Goal: Information Seeking & Learning: Learn about a topic

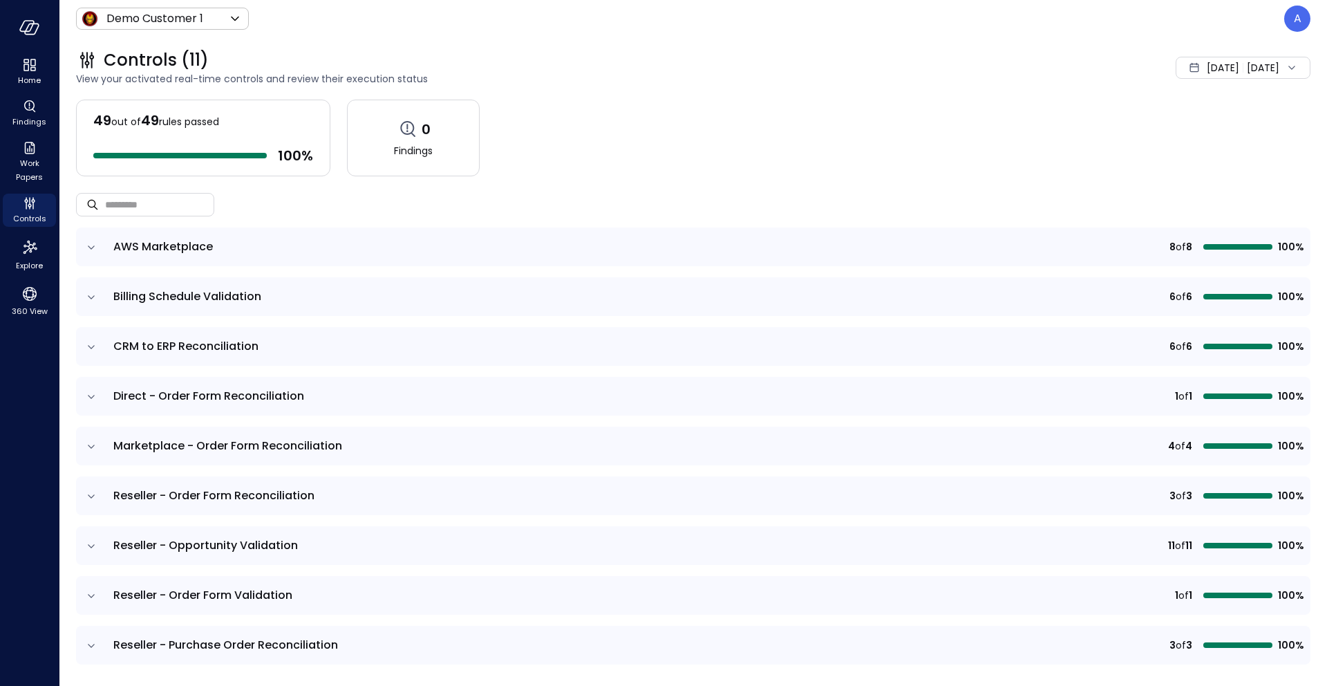
click at [884, 97] on div "Controls (11) View your activated real-time controls and review their execution…" at bounding box center [684, 67] width 1251 height 61
click at [808, 79] on span "View your activated real-time controls and review their execution status" at bounding box center [502, 78] width 853 height 15
click at [884, 78] on div "[DATE]" at bounding box center [1223, 68] width 32 height 28
click at [884, 145] on li "Current Year [DATE]" at bounding box center [1205, 151] width 110 height 23
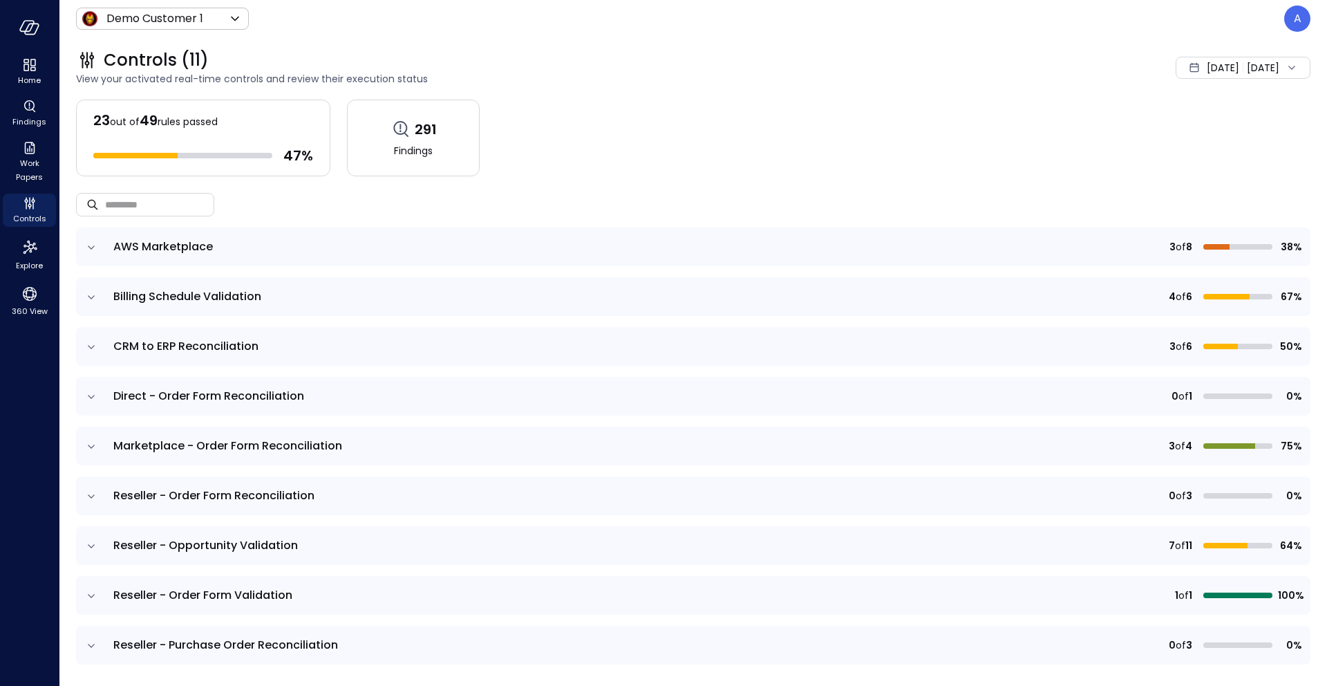
click at [86, 350] on icon "expand row" at bounding box center [91, 347] width 14 height 14
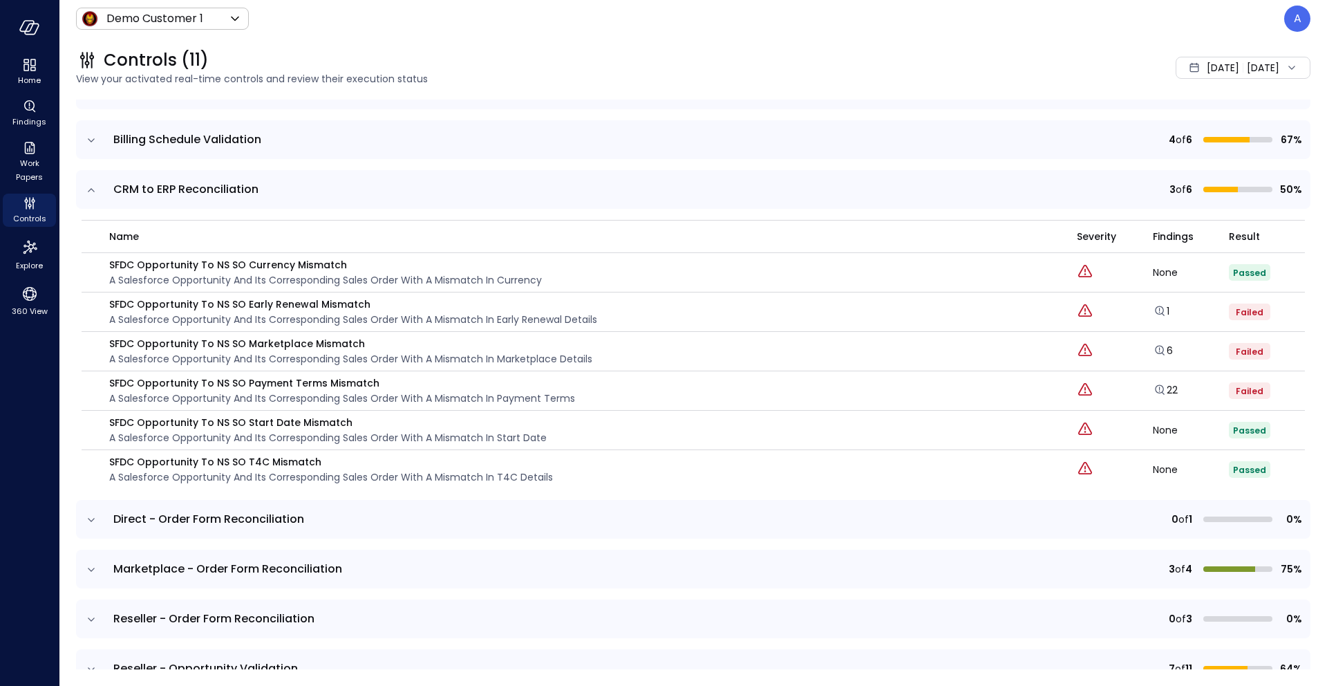
scroll to position [163, 0]
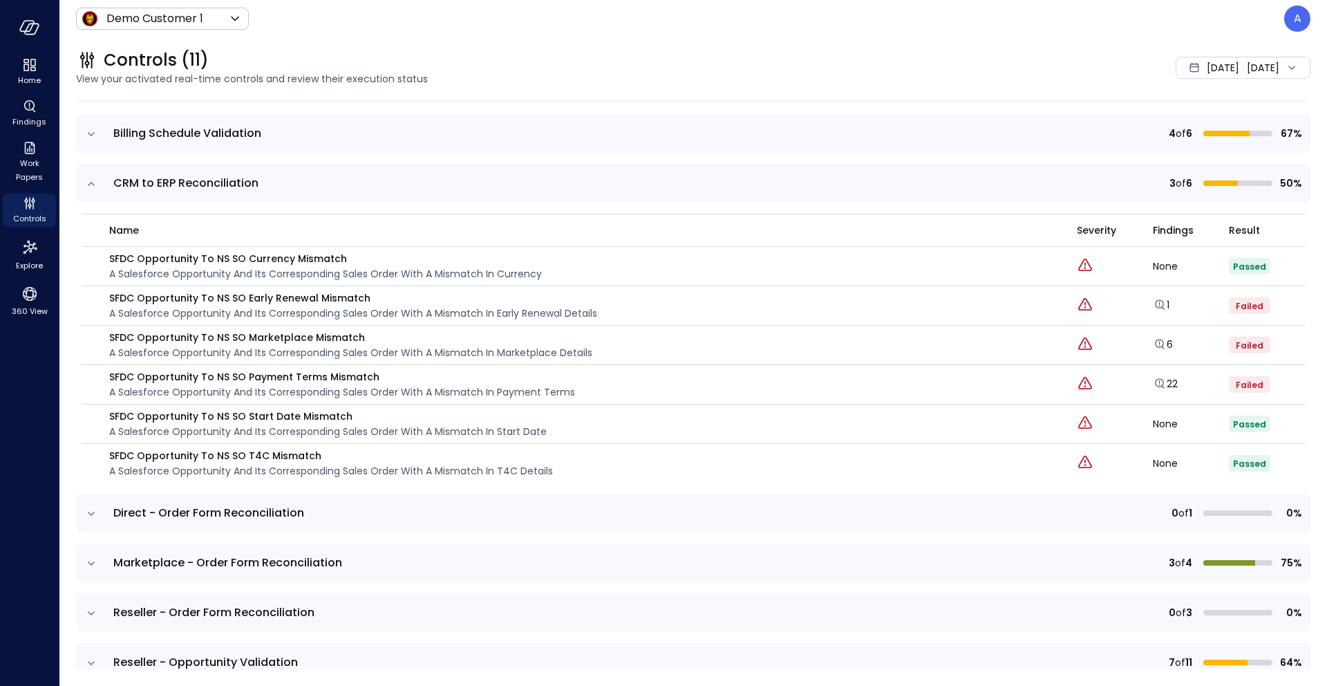
click at [90, 492] on icon "expand row" at bounding box center [91, 564] width 14 height 14
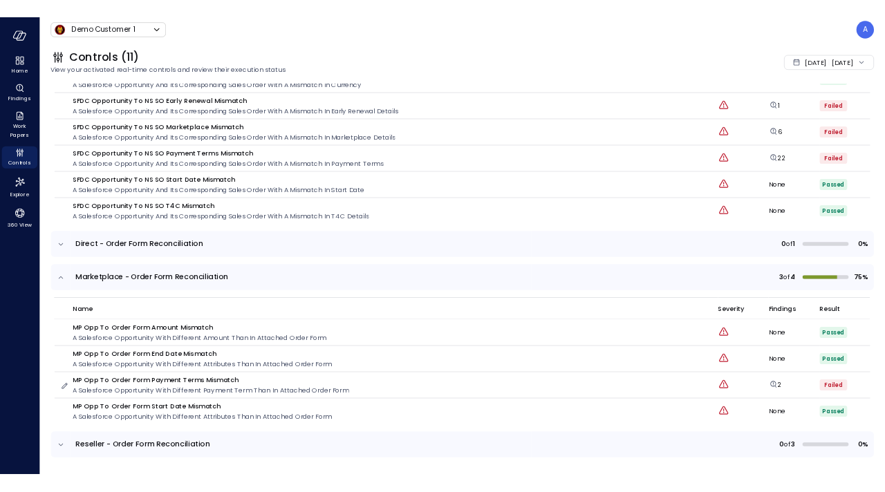
scroll to position [338, 0]
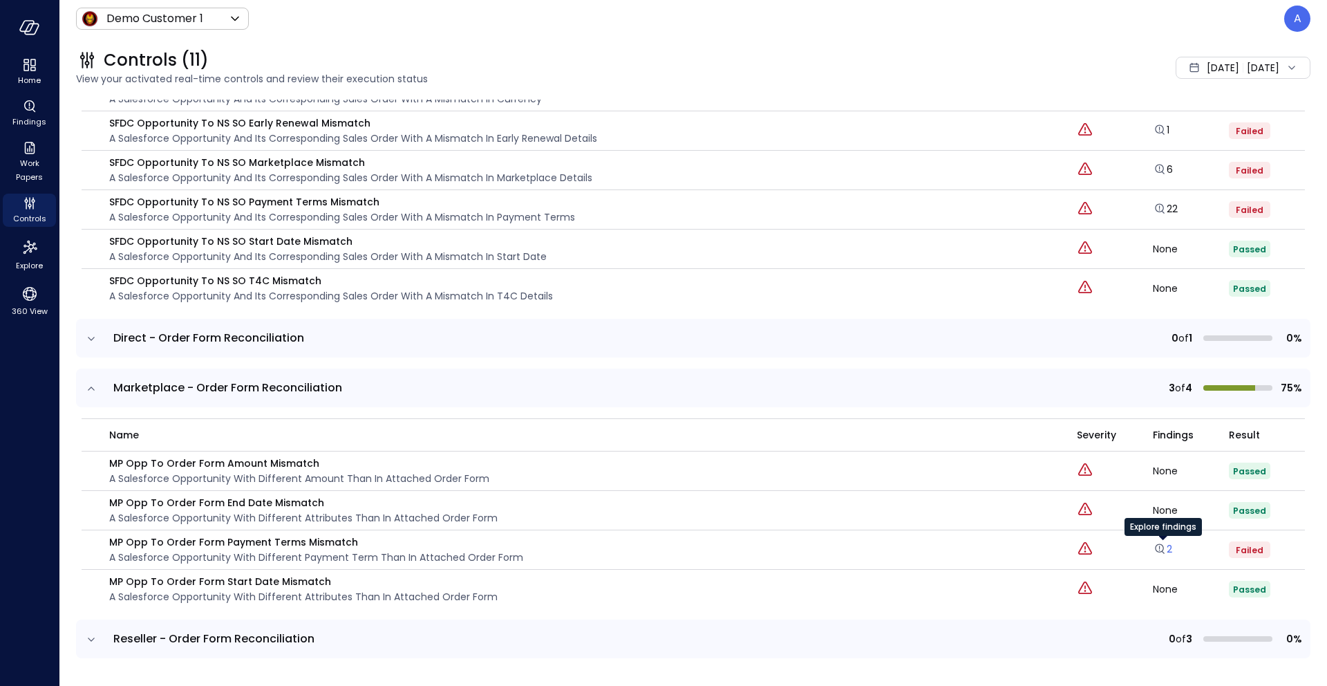
click at [884, 492] on link "2" at bounding box center [1162, 549] width 19 height 14
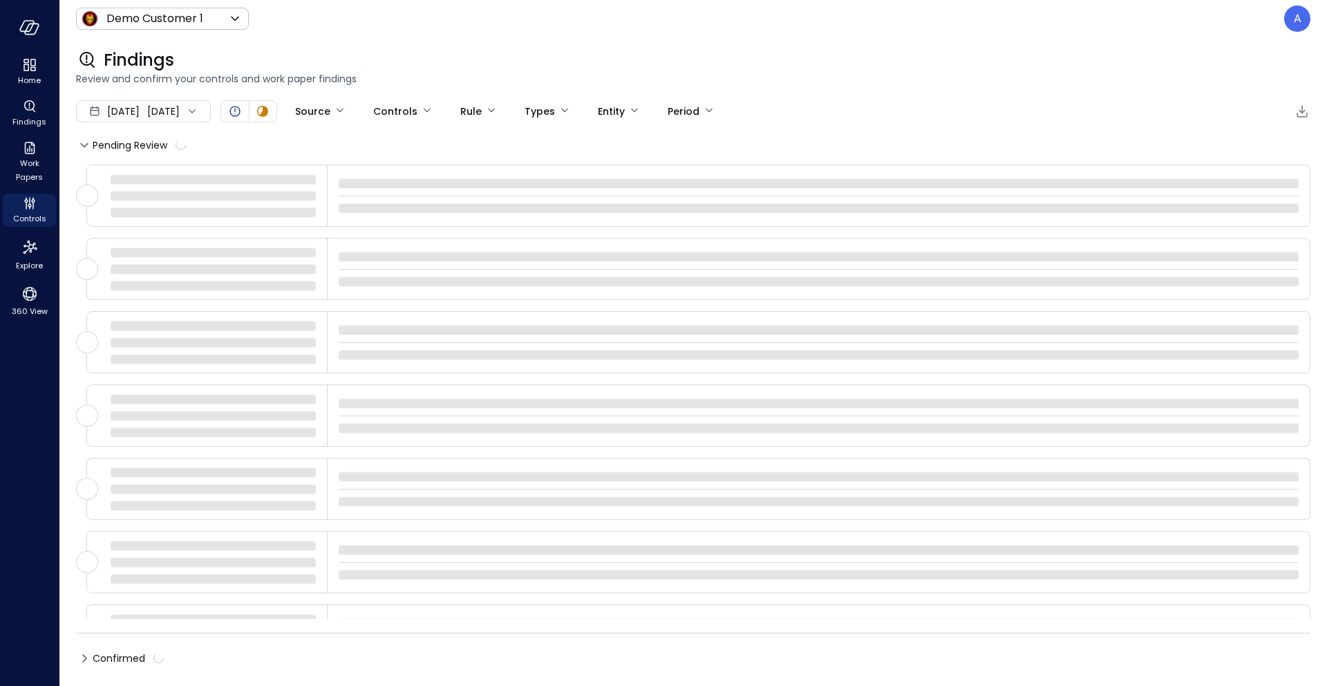
type input "****"
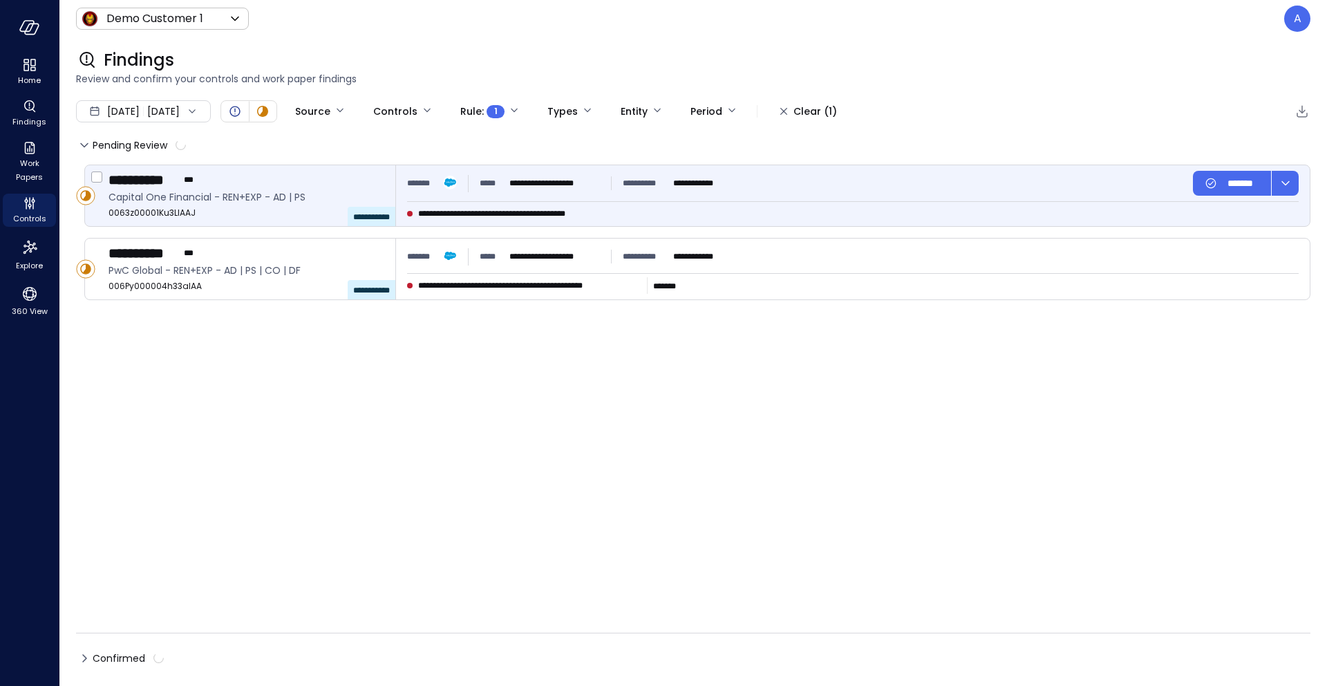
click at [702, 212] on div "**********" at bounding box center [660, 214] width 506 height 14
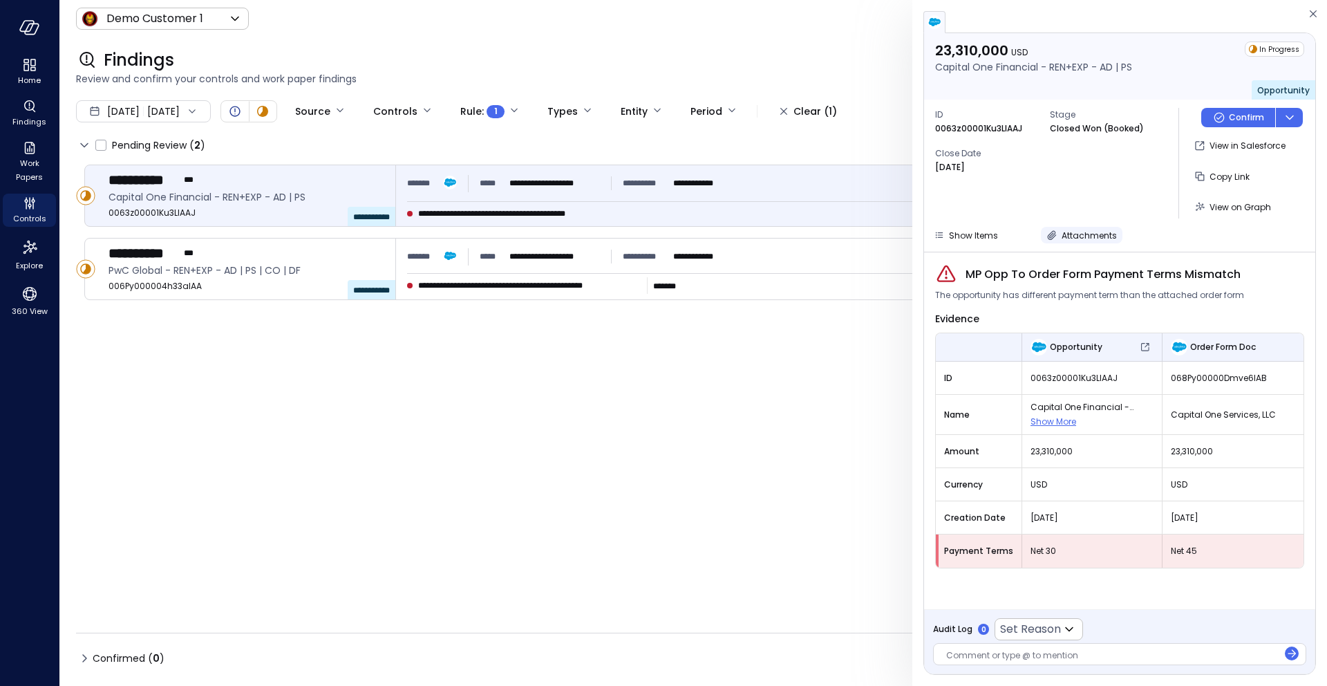
click at [884, 242] on div "Attachments" at bounding box center [1089, 235] width 55 height 15
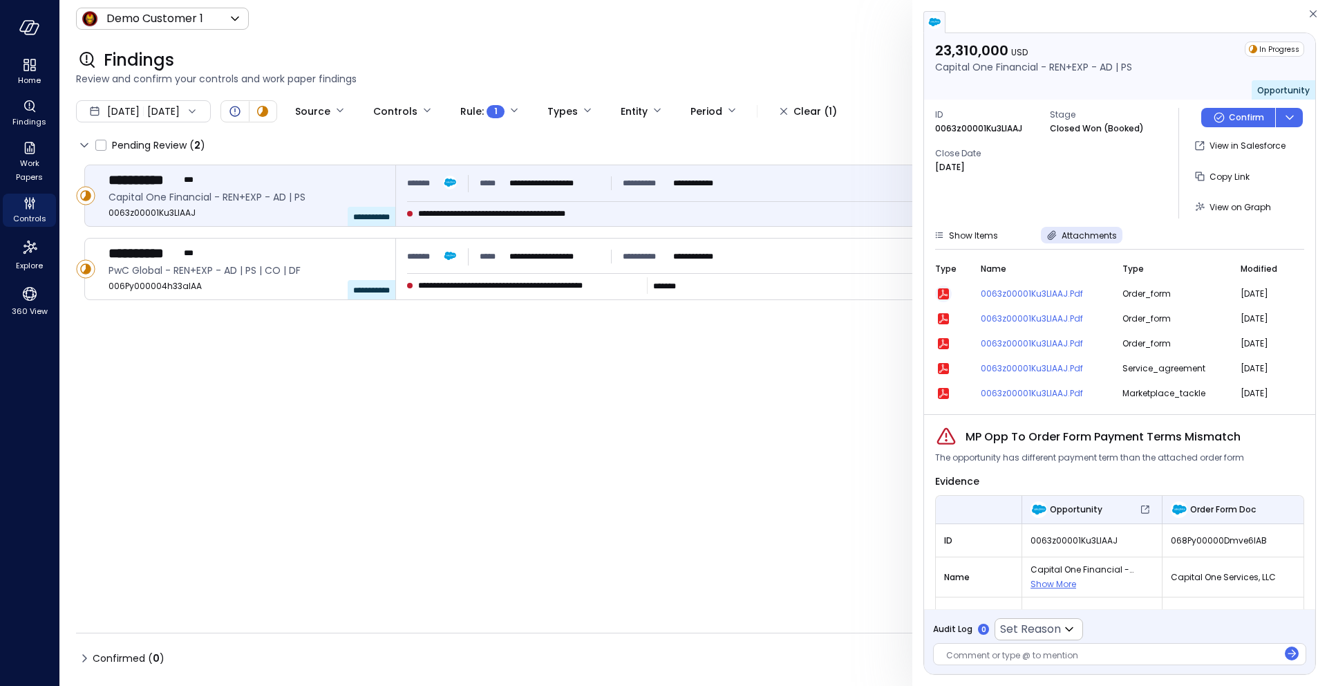
click at [884, 294] on icon "button" at bounding box center [943, 293] width 11 height 11
click at [884, 235] on button "Attachments" at bounding box center [1082, 235] width 82 height 17
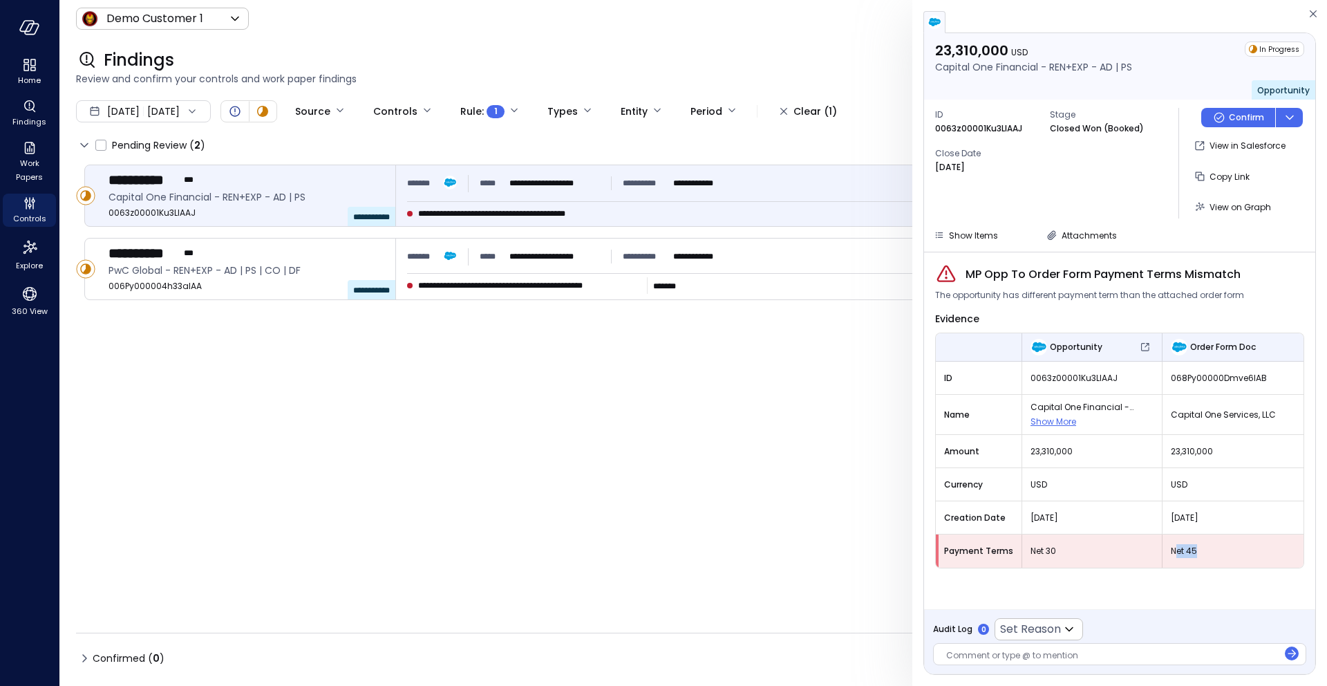
drag, startPoint x: 1198, startPoint y: 548, endPoint x: 1172, endPoint y: 548, distance: 25.6
click at [884, 492] on span "Net 45" at bounding box center [1233, 551] width 124 height 14
click at [884, 214] on div "View on Graph" at bounding box center [1241, 206] width 62 height 17
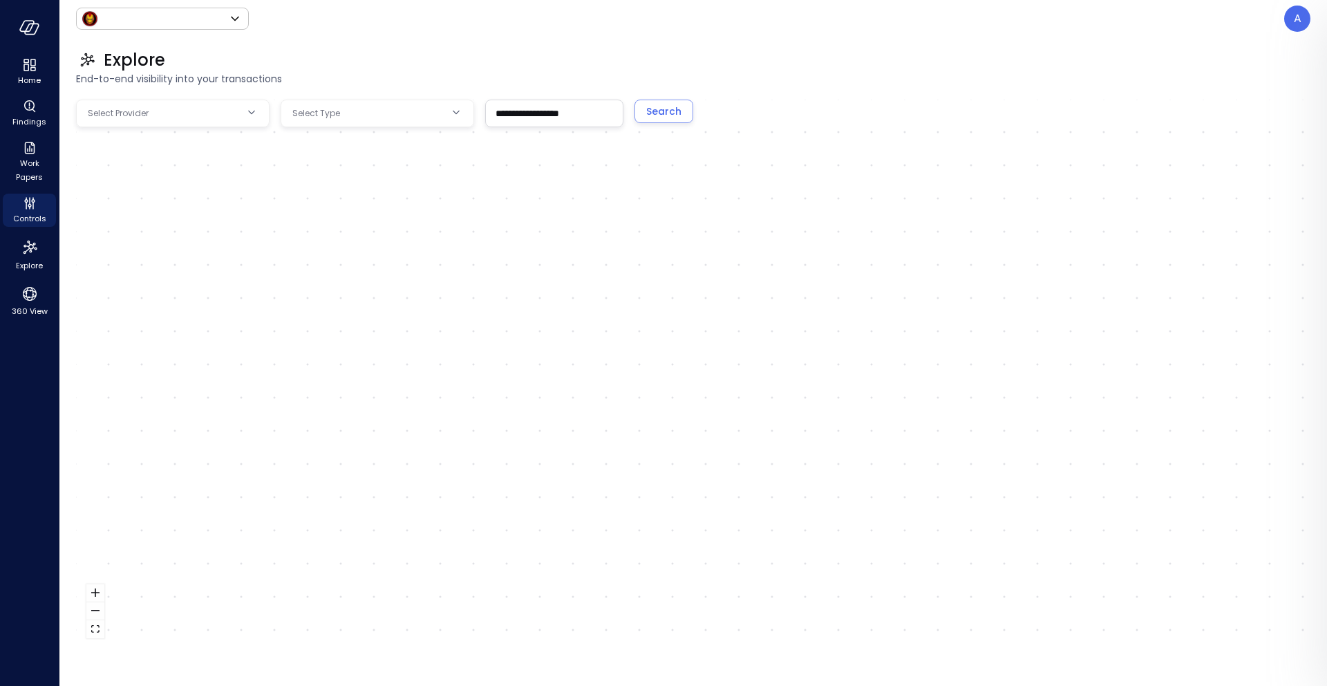
type input "*****"
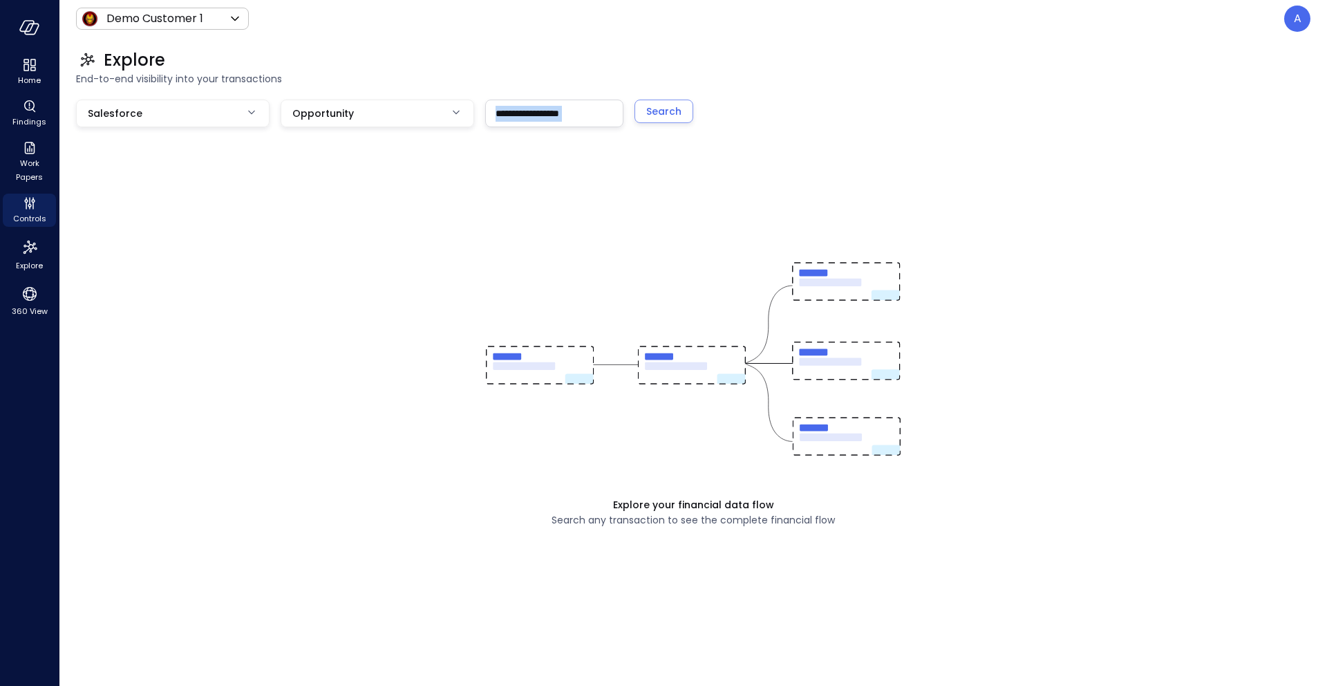
click at [663, 98] on div "**********" at bounding box center [693, 361] width 1268 height 648
click at [662, 101] on button "Search" at bounding box center [664, 112] width 59 height 24
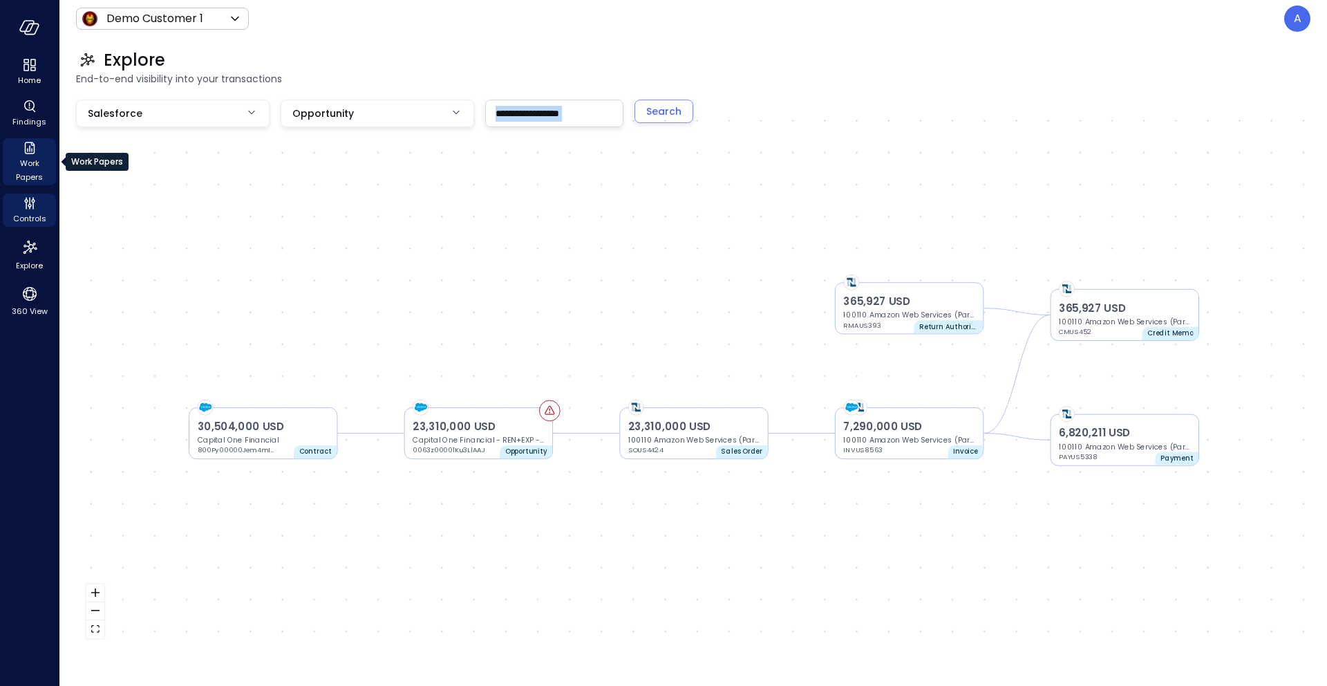
click at [27, 162] on span "Work Papers" at bounding box center [29, 170] width 42 height 28
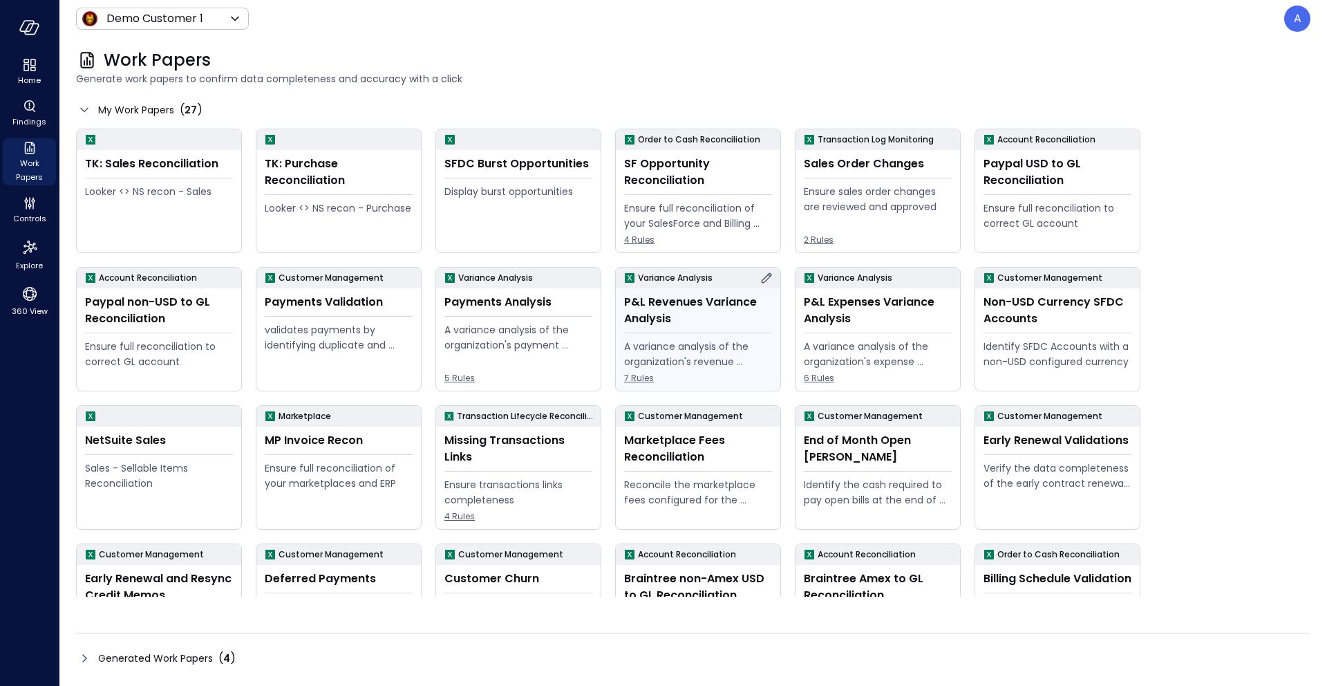
click at [696, 324] on div "P&L Revenues Variance Analysis" at bounding box center [698, 310] width 148 height 33
